Goal: Task Accomplishment & Management: Manage account settings

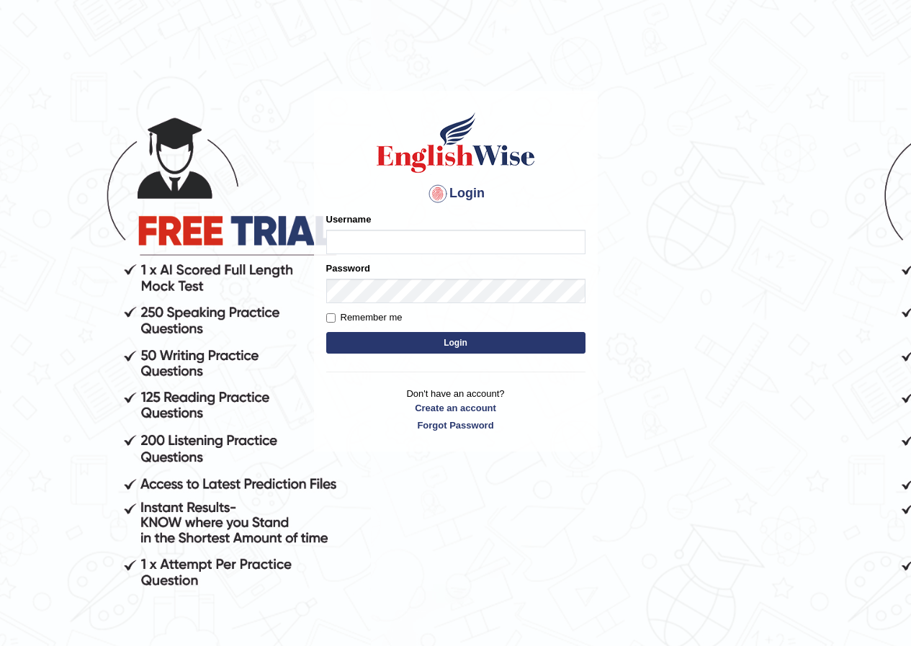
drag, startPoint x: 0, startPoint y: 0, endPoint x: 402, endPoint y: 237, distance: 467.0
click at [402, 237] on input "Username" at bounding box center [455, 242] width 259 height 24
type input "bhuvaneswari_parramatta"
click at [490, 339] on button "Login" at bounding box center [455, 343] width 259 height 22
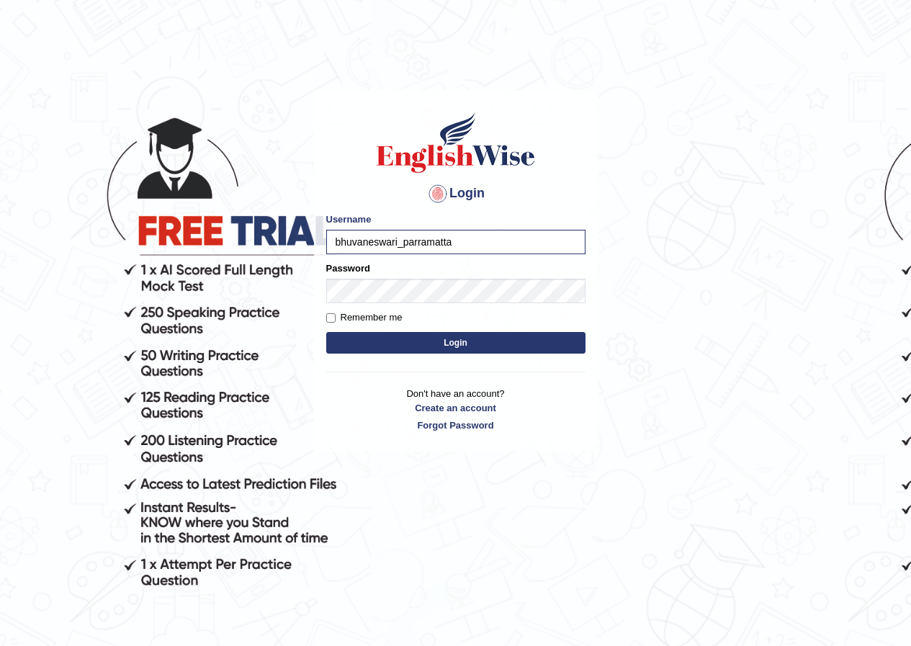
click at [490, 339] on button "Login" at bounding box center [455, 343] width 259 height 22
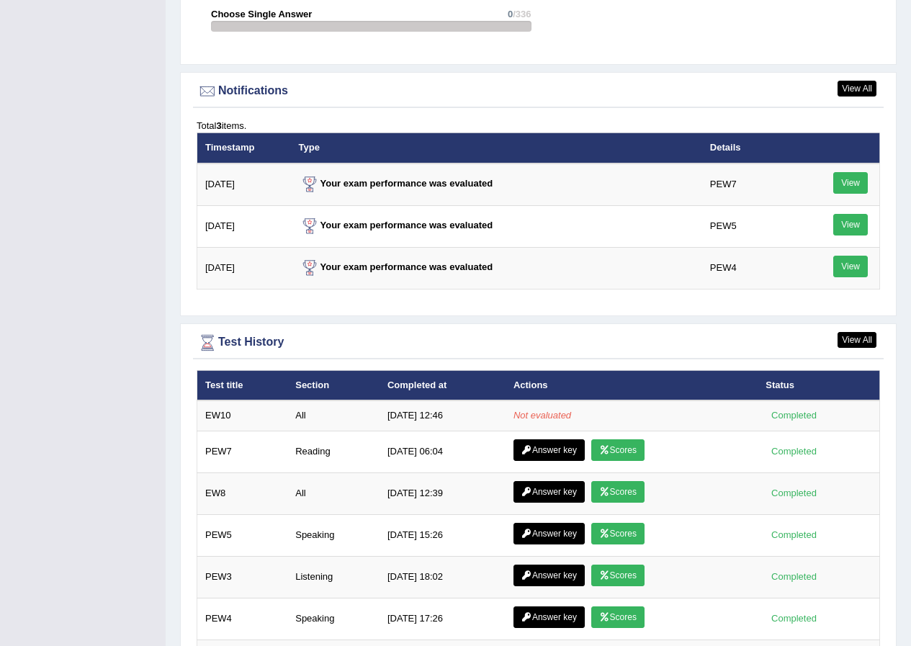
scroll to position [1800, 0]
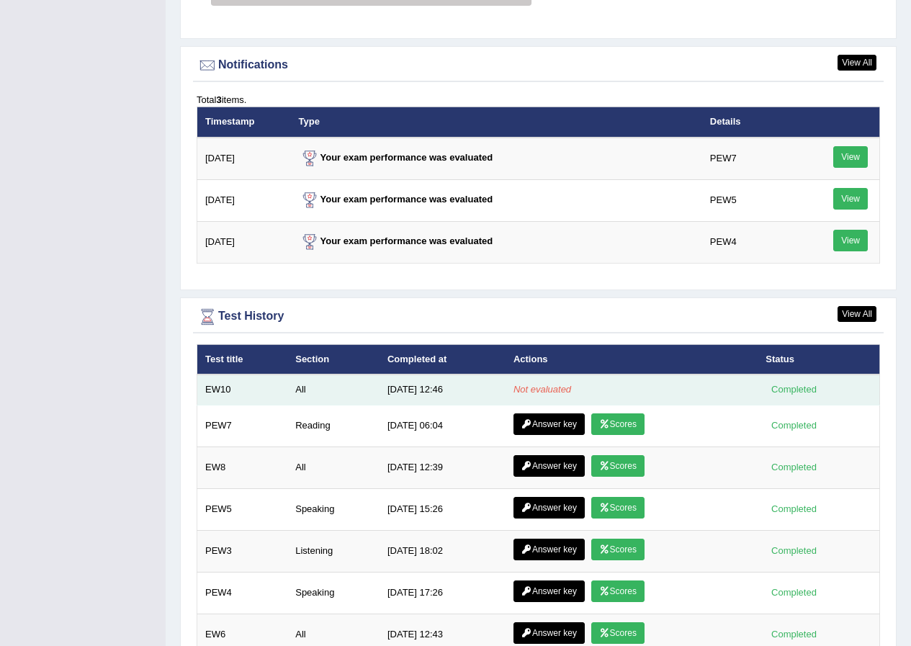
click at [524, 390] on em "Not evaluated" at bounding box center [542, 389] width 58 height 11
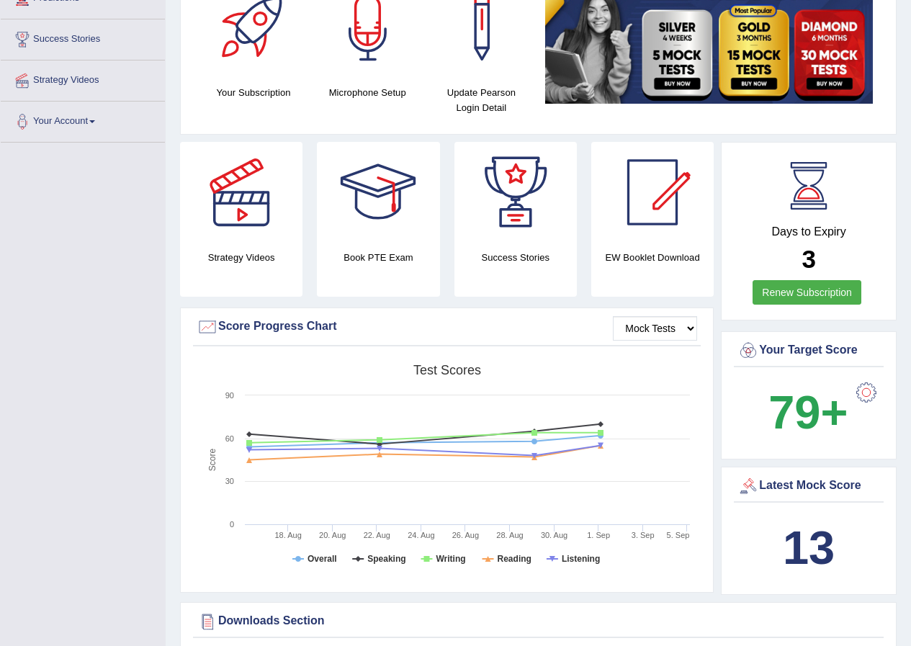
scroll to position [0, 0]
